Goal: Information Seeking & Learning: Learn about a topic

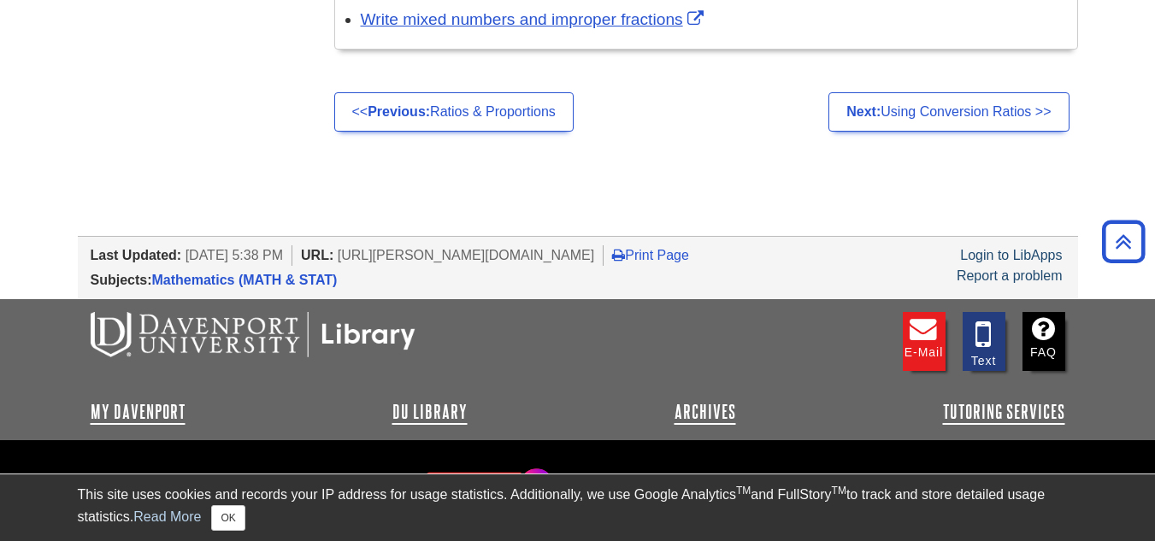
scroll to position [1387, 0]
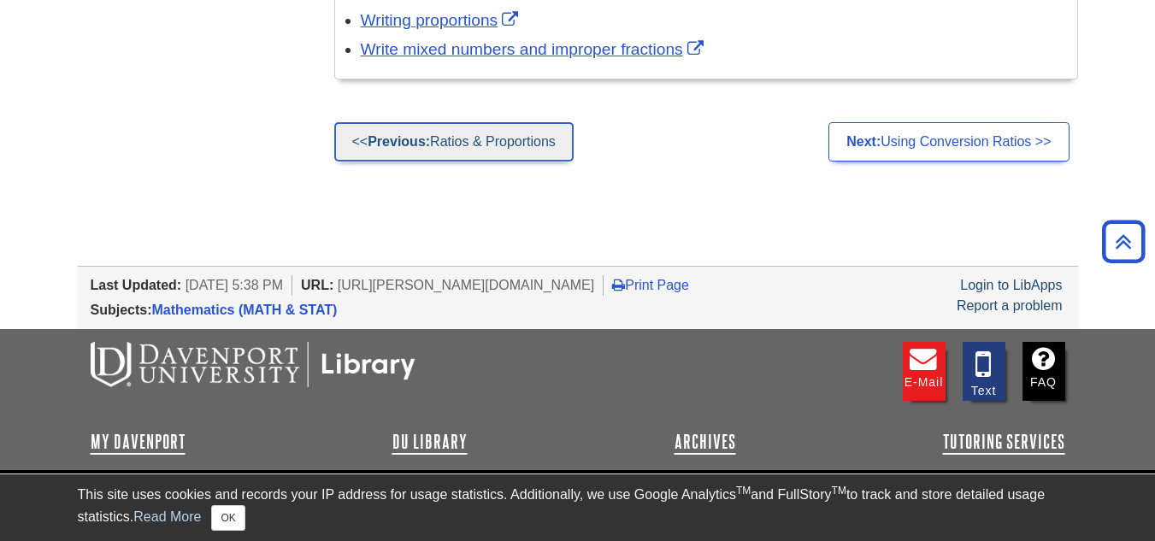
click at [496, 139] on link "<< Previous: Ratios & Proportions" at bounding box center [453, 141] width 239 height 39
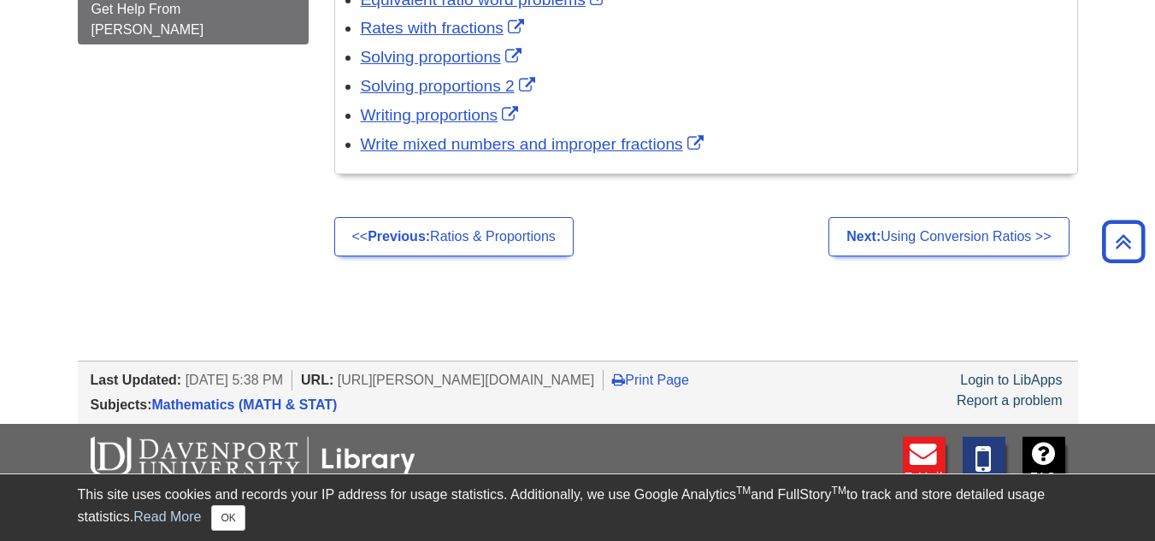
scroll to position [1130, 0]
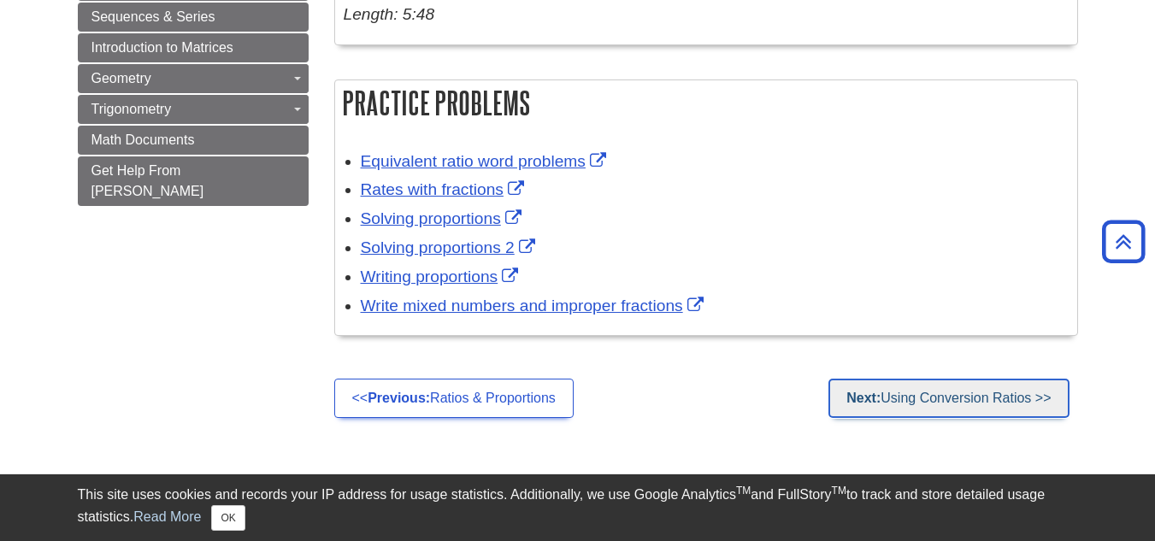
click at [1048, 397] on link "Next: Using Conversion Ratios >>" at bounding box center [948, 398] width 240 height 39
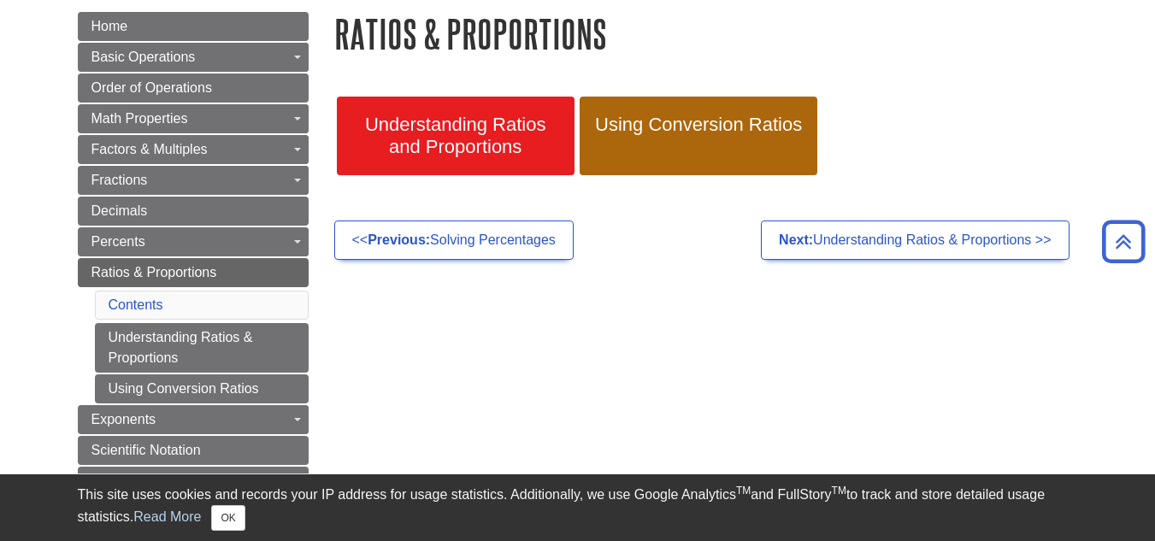
scroll to position [171, 0]
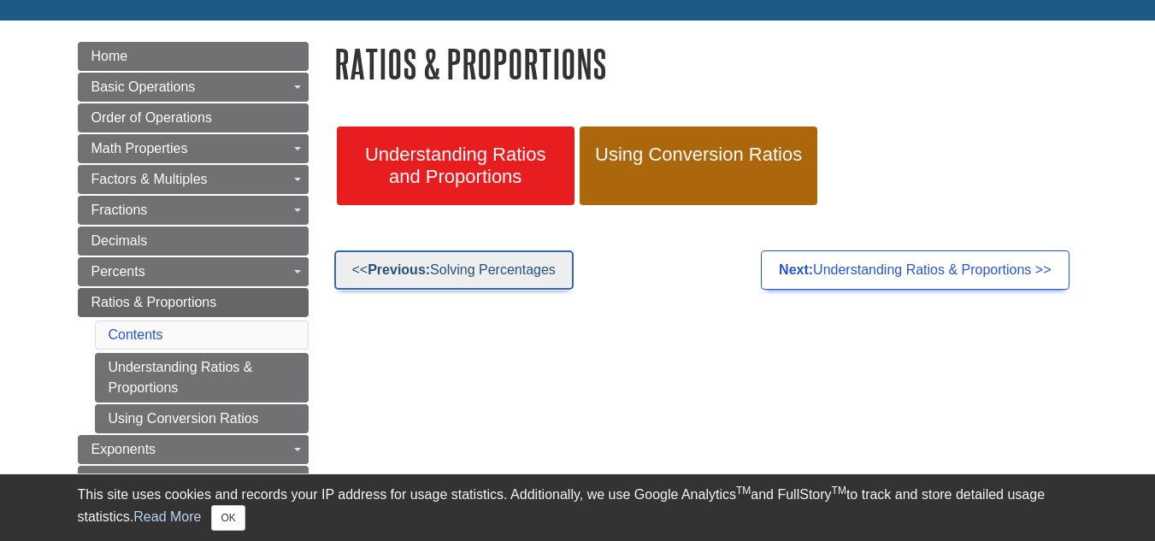
click at [537, 272] on link "<< Previous: Solving Percentages" at bounding box center [453, 270] width 239 height 39
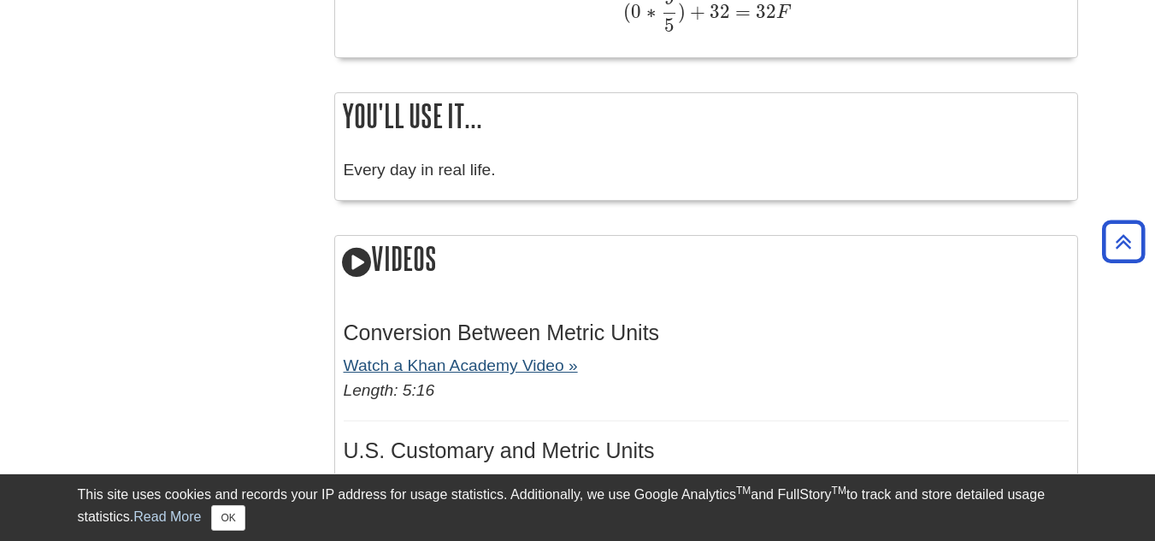
scroll to position [1795, 0]
